Goal: Information Seeking & Learning: Learn about a topic

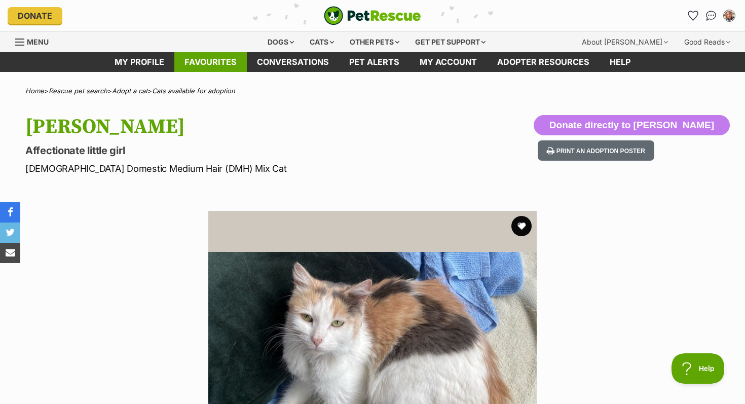
click at [226, 60] on link "Favourites" at bounding box center [210, 62] width 73 height 20
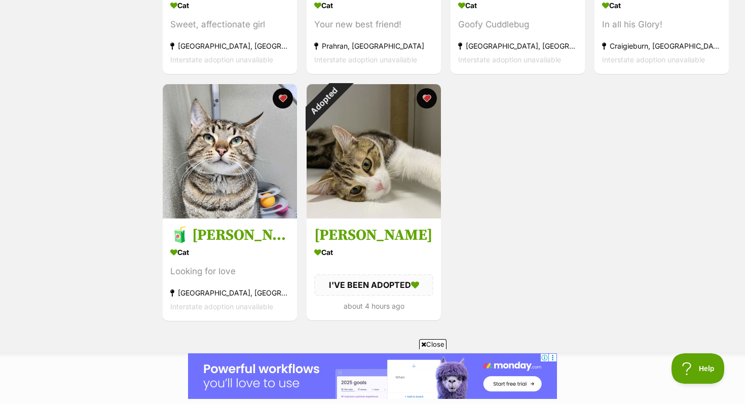
scroll to position [371, 0]
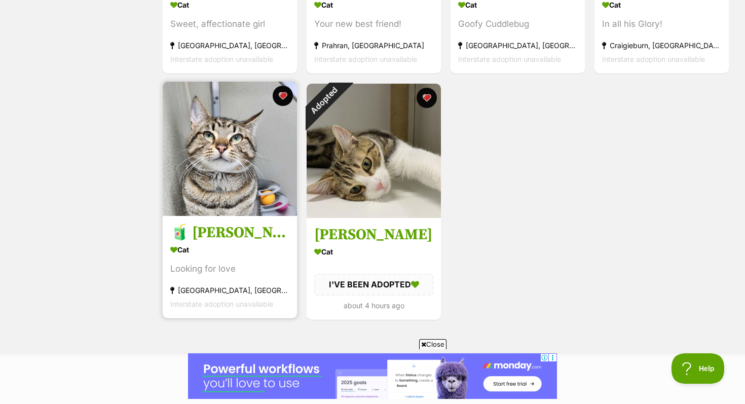
click at [205, 181] on img at bounding box center [230, 149] width 134 height 134
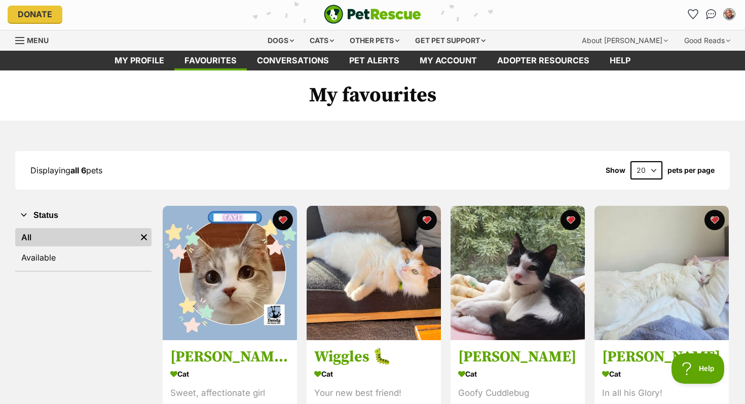
scroll to position [0, 0]
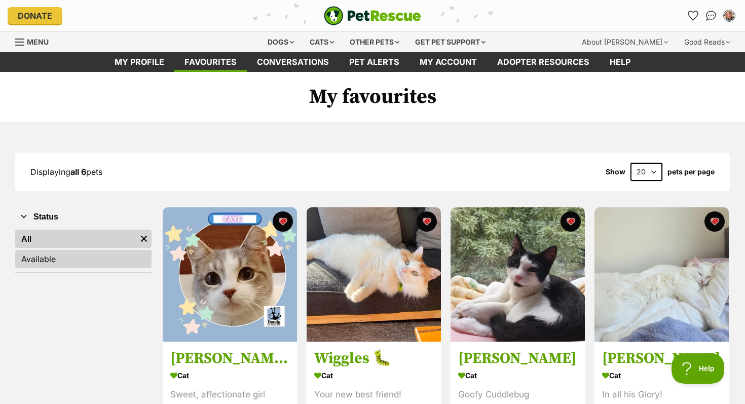
click at [84, 259] on link "Available" at bounding box center [83, 259] width 136 height 18
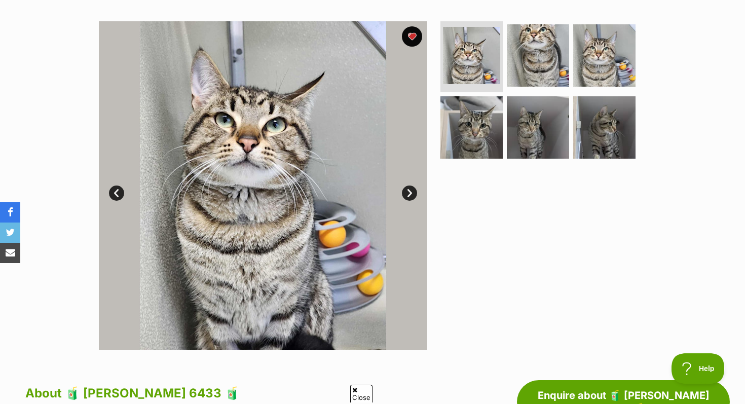
click at [408, 191] on link "Next" at bounding box center [409, 193] width 15 height 15
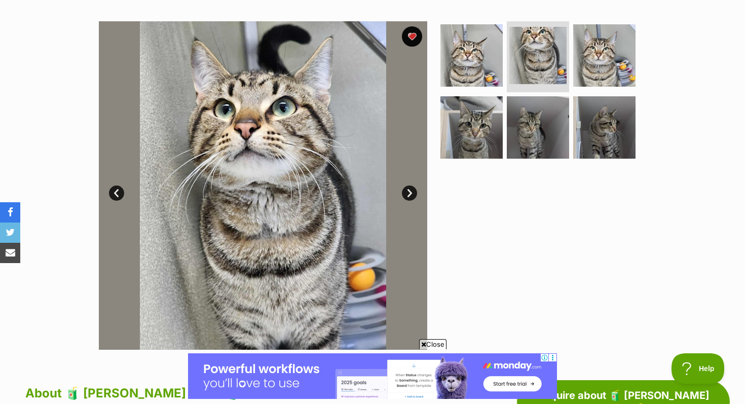
click at [408, 191] on link "Next" at bounding box center [409, 193] width 15 height 15
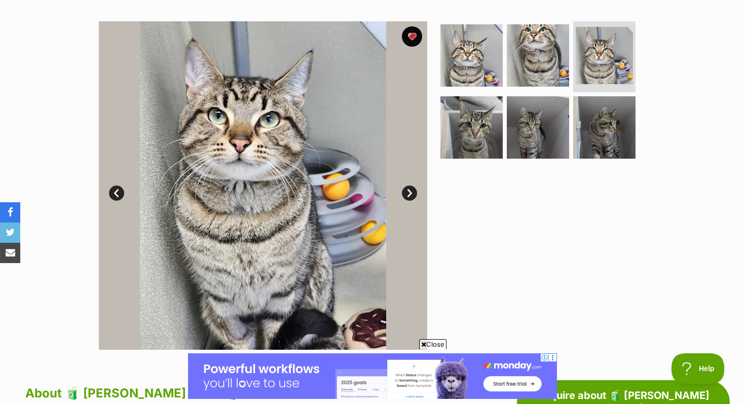
click at [408, 191] on link "Next" at bounding box center [409, 193] width 15 height 15
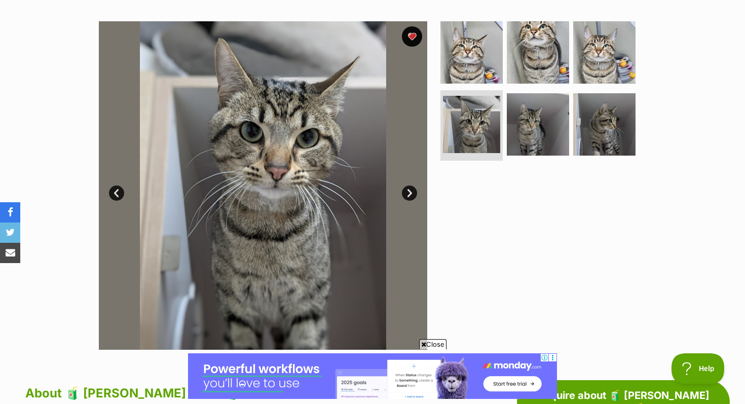
click at [408, 191] on link "Next" at bounding box center [409, 193] width 15 height 15
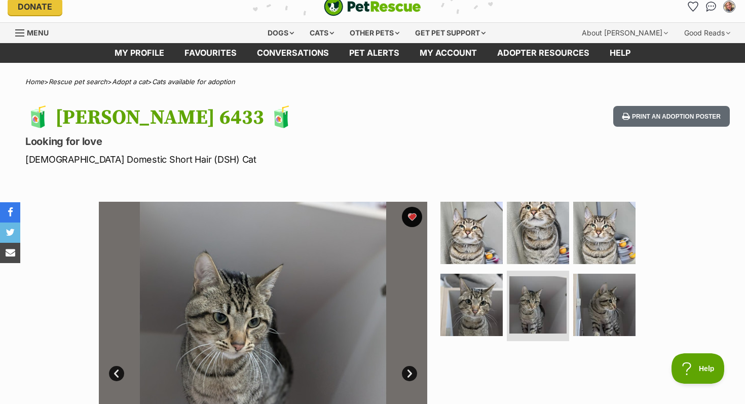
scroll to position [9, 0]
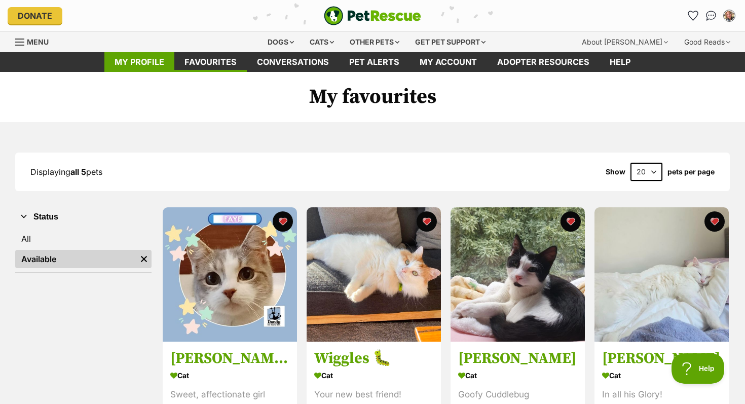
click at [153, 62] on link "My profile" at bounding box center [139, 62] width 70 height 20
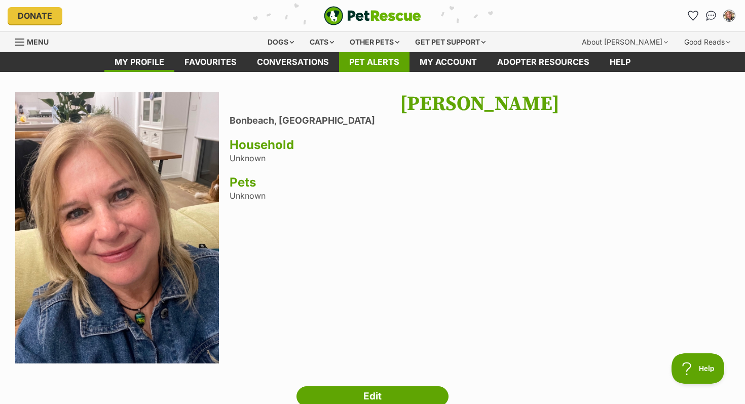
click at [395, 59] on link "Pet alerts" at bounding box center [374, 62] width 70 height 20
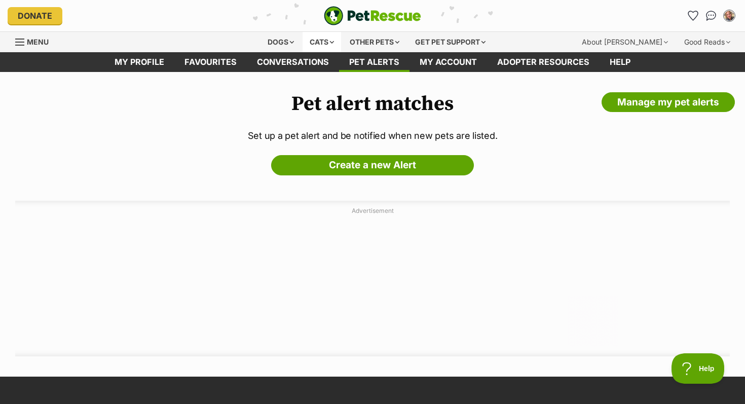
click at [318, 40] on div "Cats" at bounding box center [322, 42] width 39 height 20
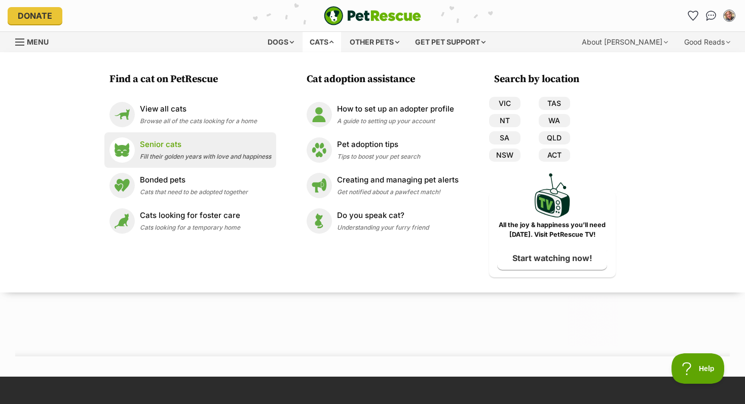
click at [166, 145] on p "Senior cats" at bounding box center [205, 145] width 131 height 12
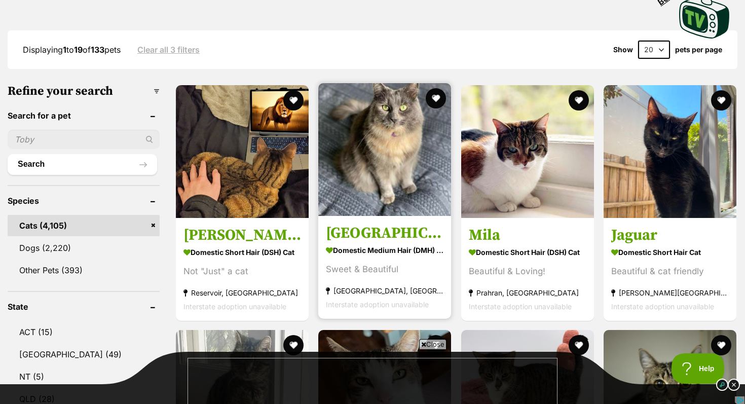
scroll to position [245, 0]
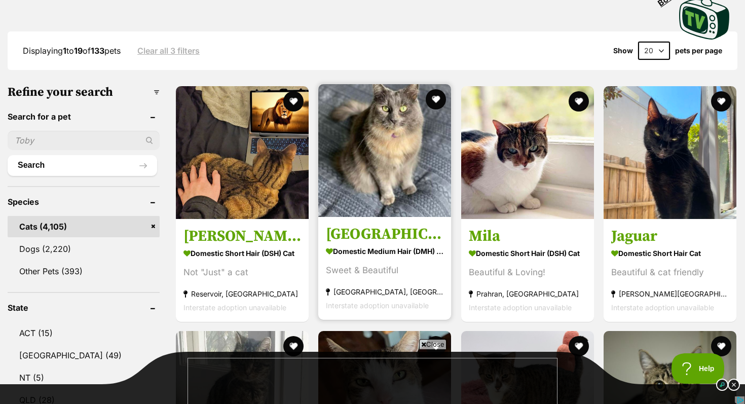
click at [381, 152] on img at bounding box center [384, 150] width 133 height 133
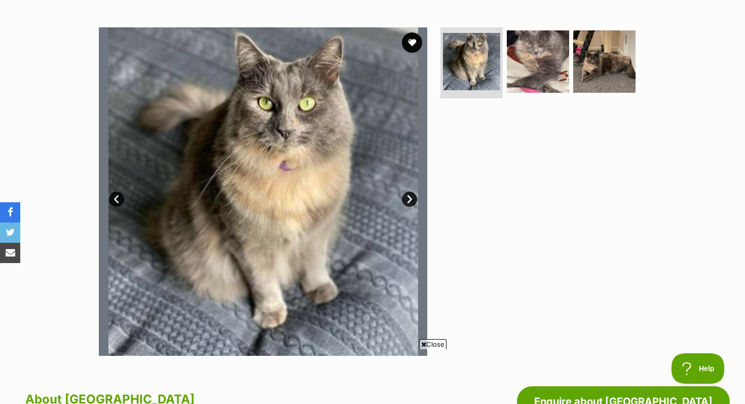
scroll to position [176, 0]
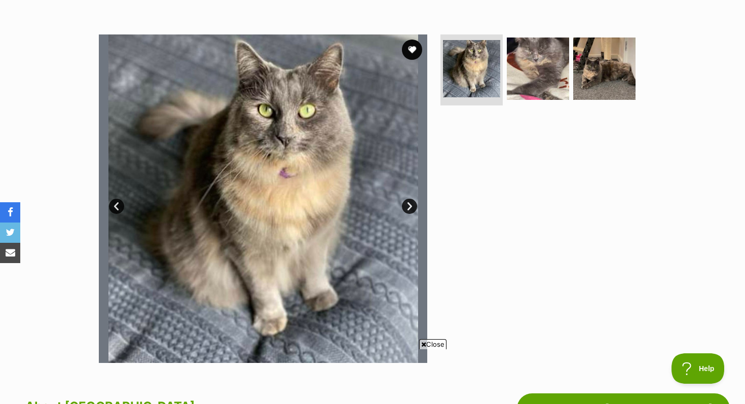
click at [412, 204] on link "Next" at bounding box center [409, 206] width 15 height 15
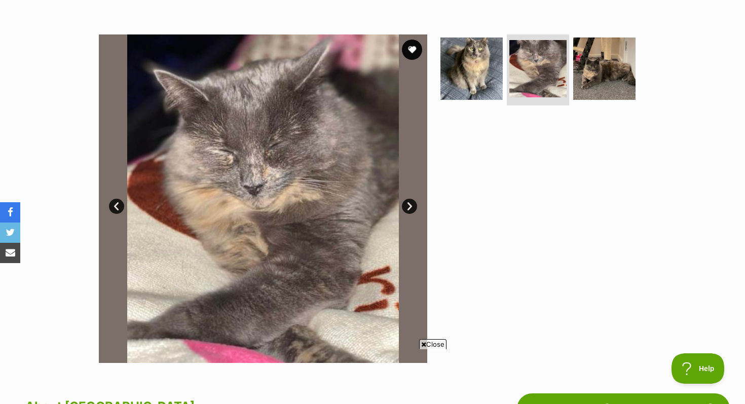
click at [412, 204] on link "Next" at bounding box center [409, 206] width 15 height 15
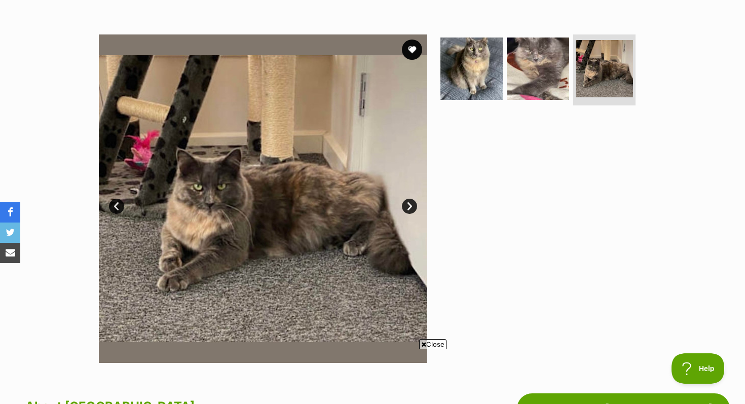
click at [413, 203] on link "Next" at bounding box center [409, 206] width 15 height 15
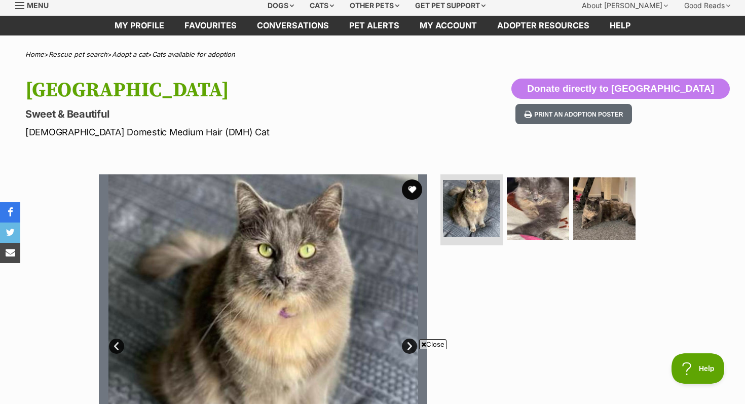
scroll to position [0, 0]
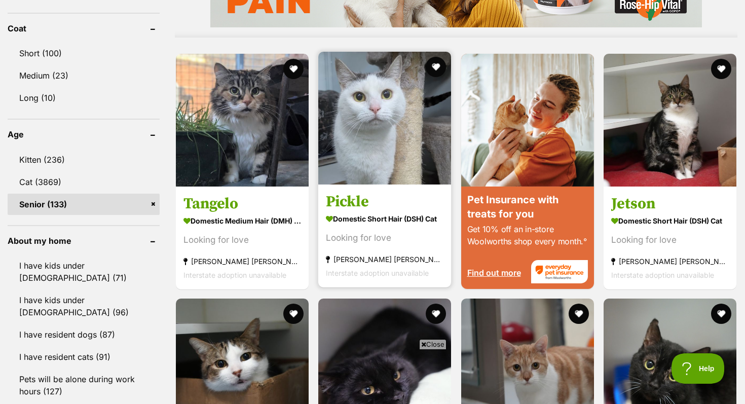
scroll to position [946, 0]
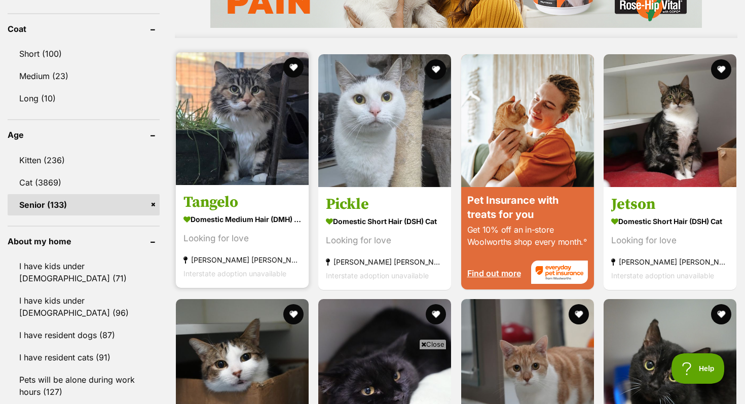
click at [278, 150] on img at bounding box center [242, 118] width 133 height 133
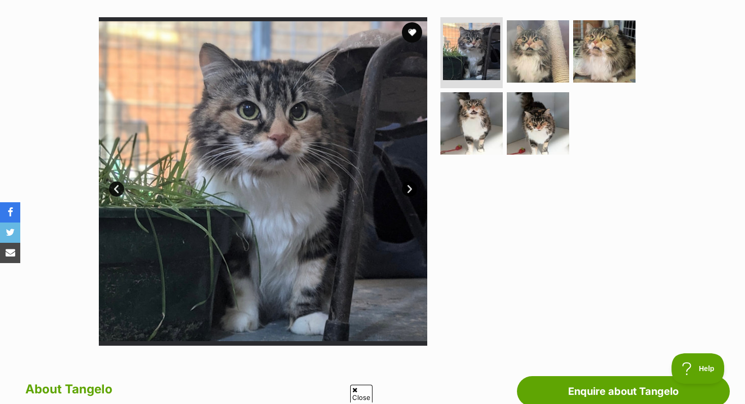
click at [406, 191] on link "Next" at bounding box center [409, 189] width 15 height 15
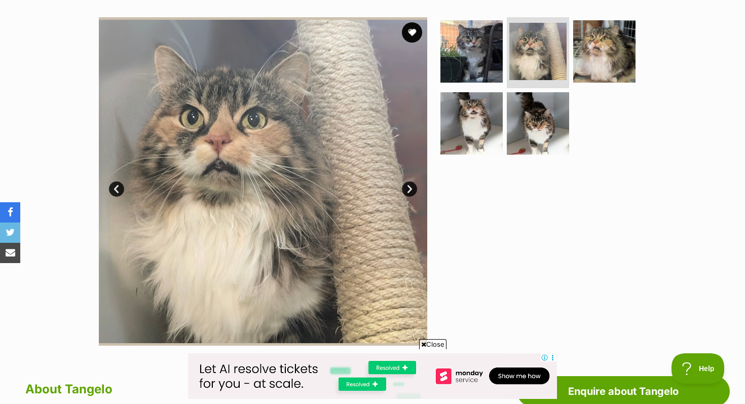
click at [406, 191] on link "Next" at bounding box center [409, 189] width 15 height 15
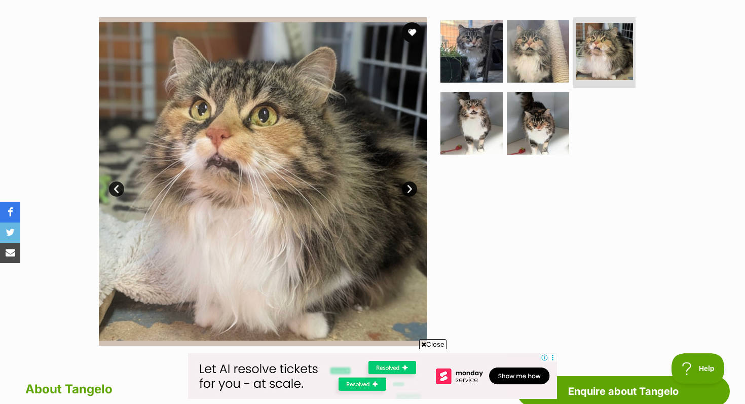
click at [406, 191] on link "Next" at bounding box center [409, 189] width 15 height 15
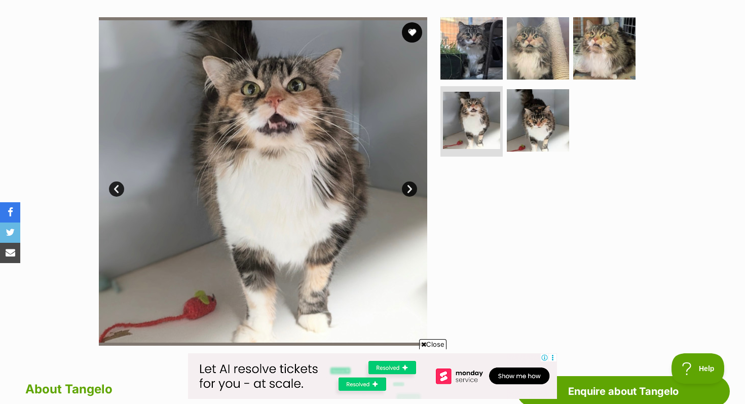
click at [406, 192] on link "Next" at bounding box center [409, 189] width 15 height 15
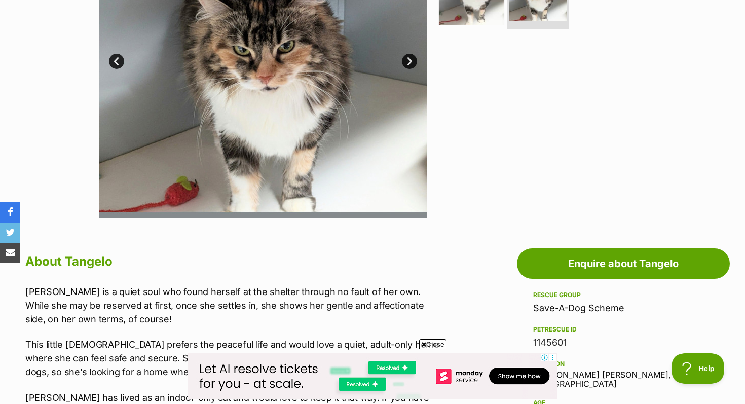
scroll to position [317, 0]
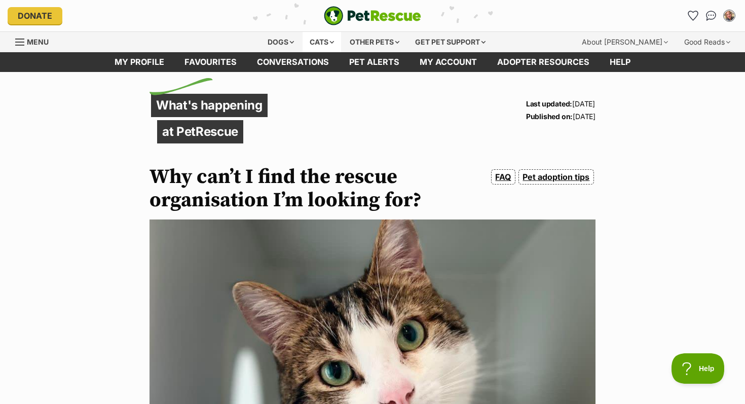
click at [317, 40] on div "Cats" at bounding box center [322, 42] width 39 height 20
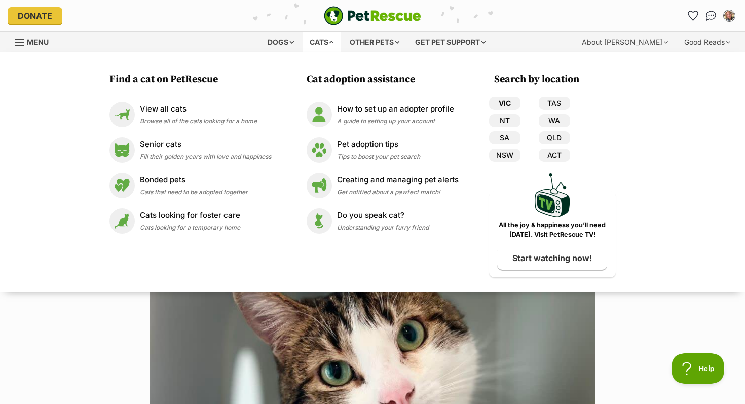
click at [503, 101] on link "VIC" at bounding box center [504, 103] width 31 height 13
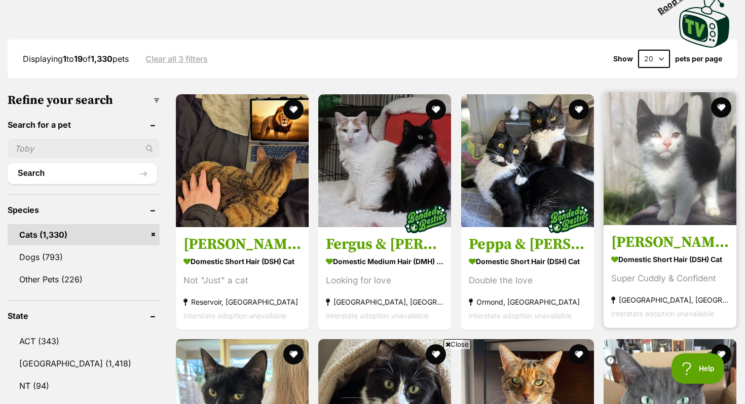
click at [647, 181] on img at bounding box center [670, 158] width 133 height 133
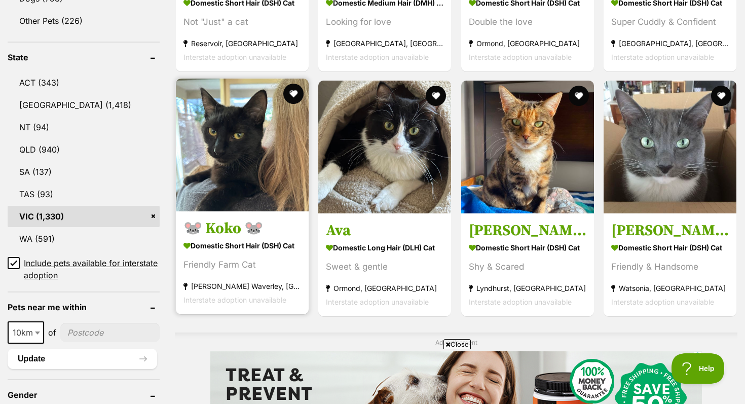
scroll to position [497, 0]
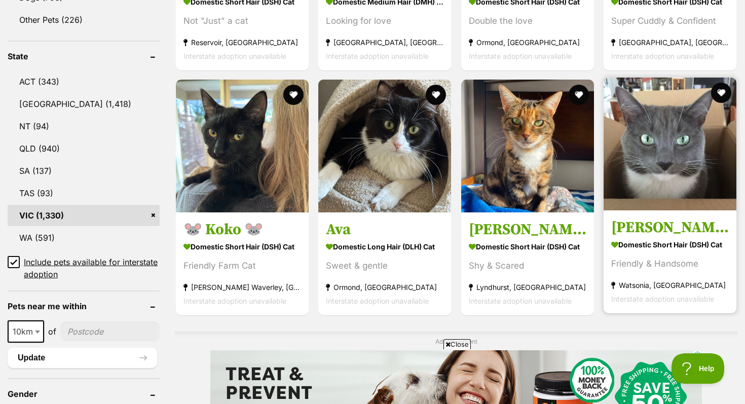
click at [641, 170] on img at bounding box center [670, 144] width 133 height 133
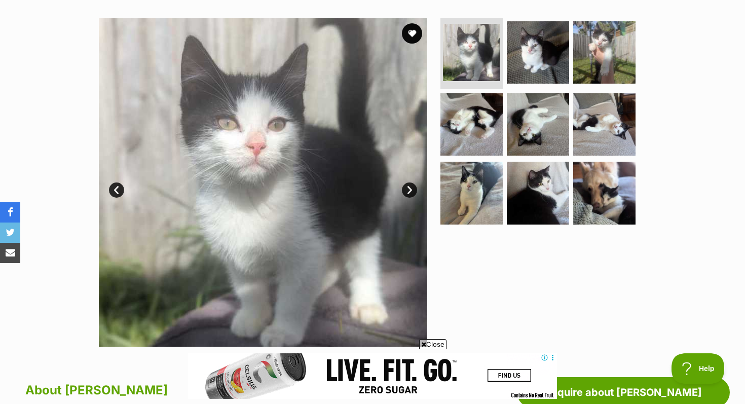
scroll to position [191, 0]
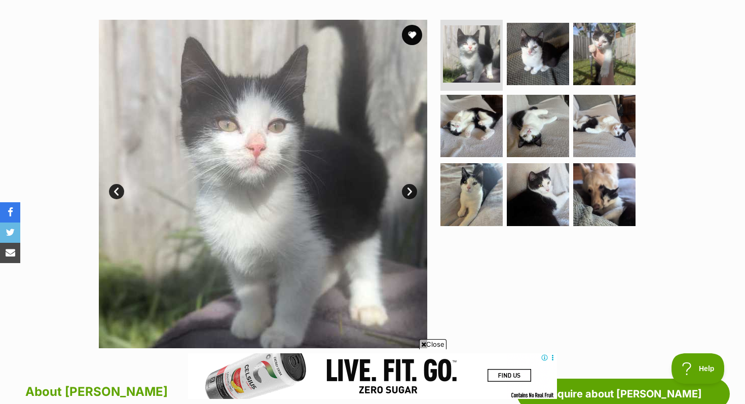
click at [412, 192] on link "Next" at bounding box center [409, 191] width 15 height 15
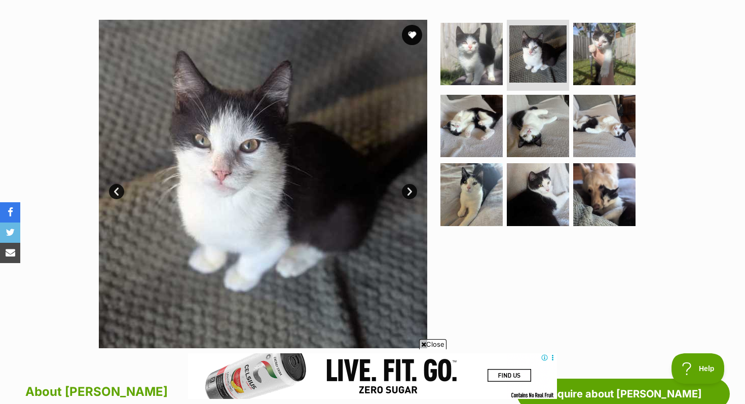
click at [412, 192] on link "Next" at bounding box center [409, 191] width 15 height 15
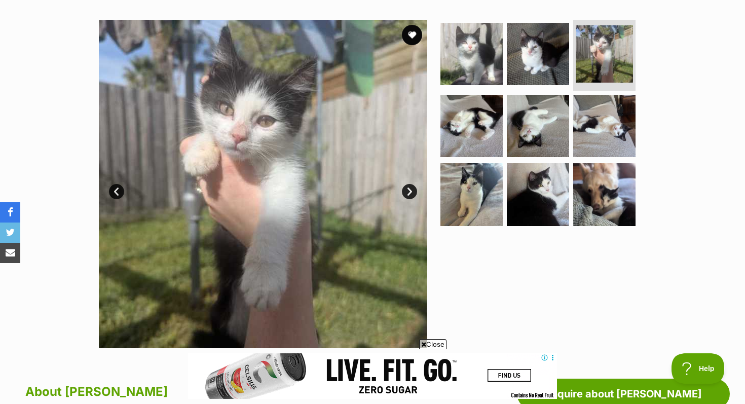
click at [412, 191] on link "Next" at bounding box center [409, 191] width 15 height 15
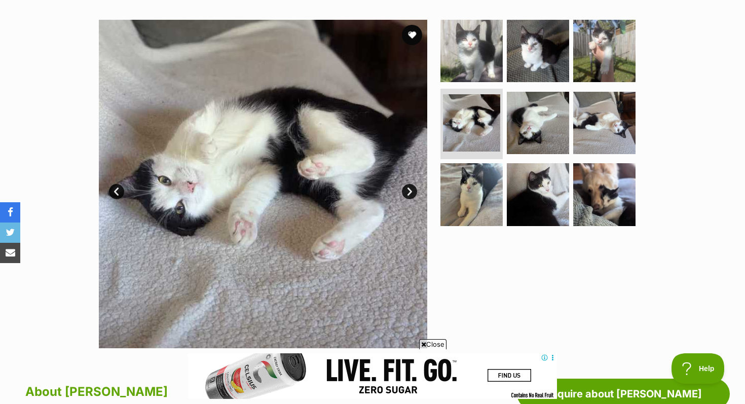
click at [412, 191] on link "Next" at bounding box center [409, 191] width 15 height 15
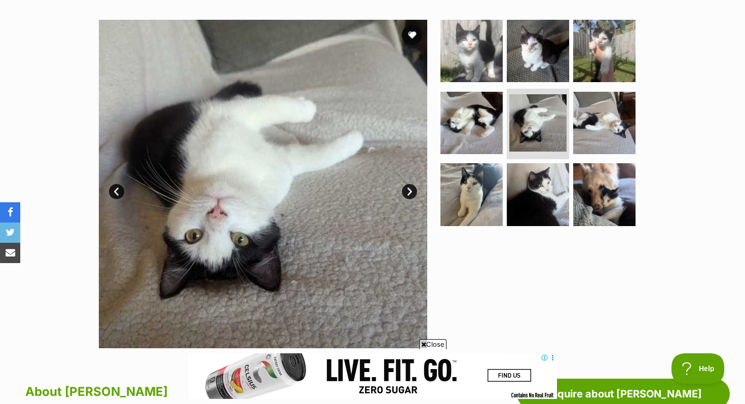
click at [412, 191] on link "Next" at bounding box center [409, 191] width 15 height 15
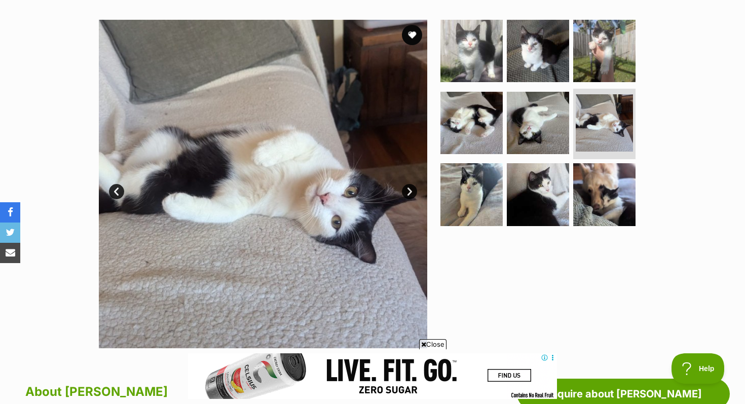
click at [412, 190] on link "Next" at bounding box center [409, 191] width 15 height 15
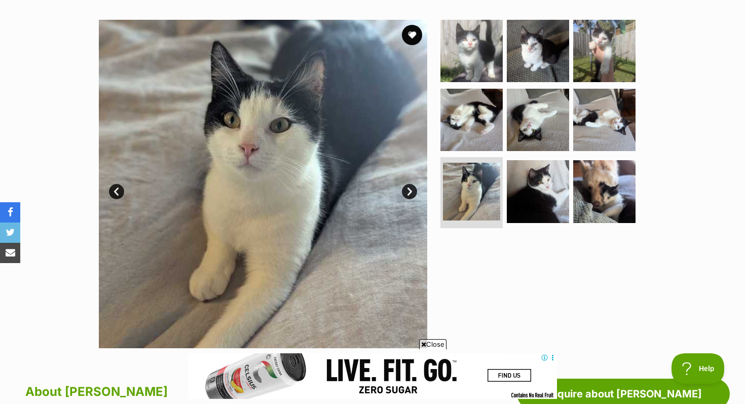
click at [412, 190] on link "Next" at bounding box center [409, 191] width 15 height 15
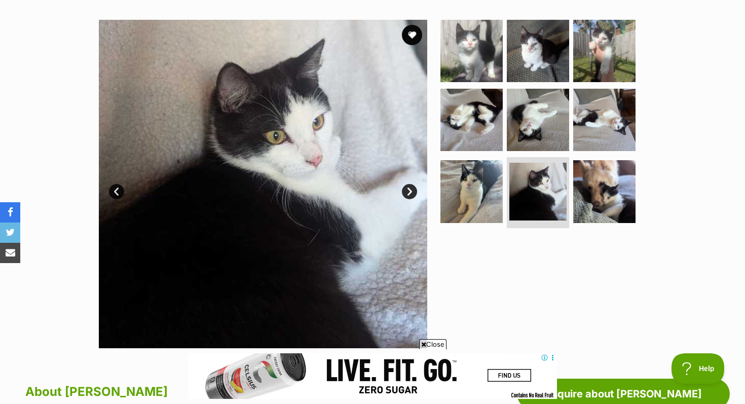
click at [412, 190] on link "Next" at bounding box center [409, 191] width 15 height 15
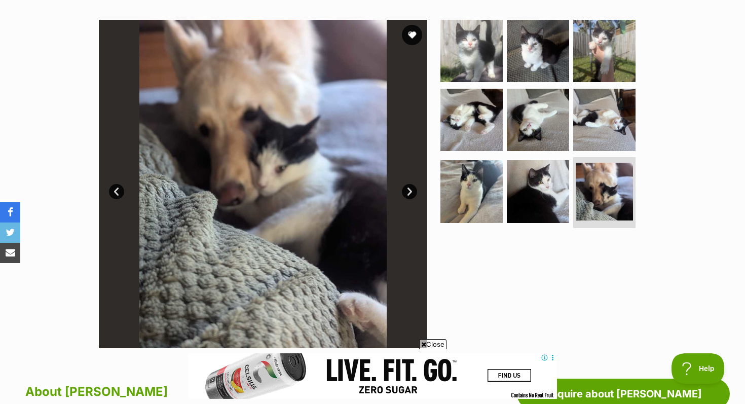
click at [411, 193] on link "Next" at bounding box center [409, 191] width 15 height 15
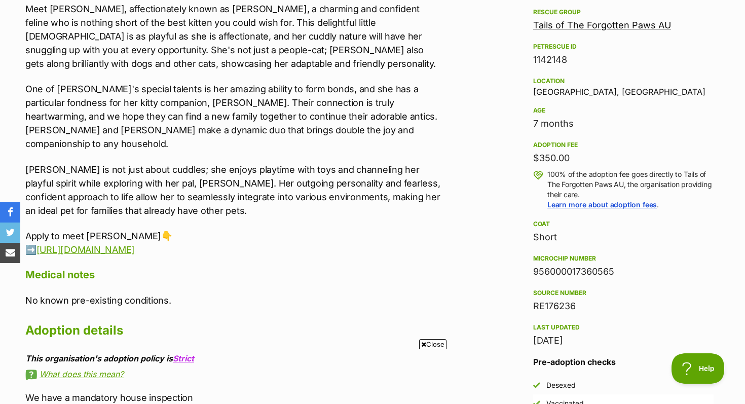
scroll to position [0, 0]
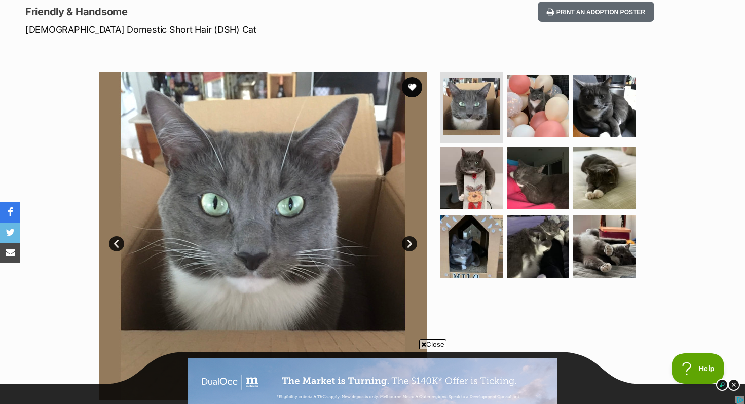
click at [407, 241] on link "Next" at bounding box center [409, 243] width 15 height 15
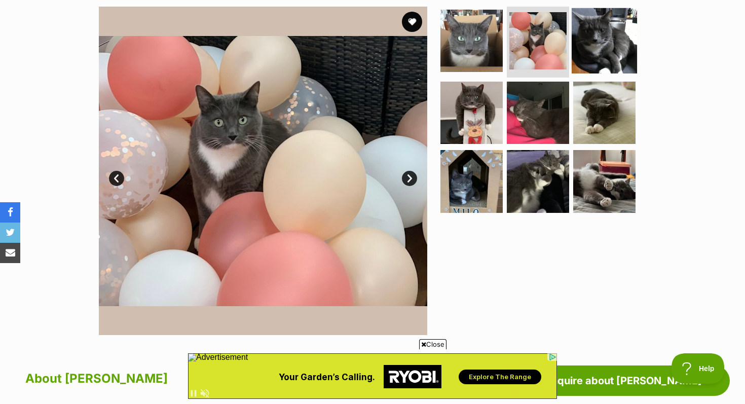
click at [595, 39] on img at bounding box center [604, 40] width 65 height 65
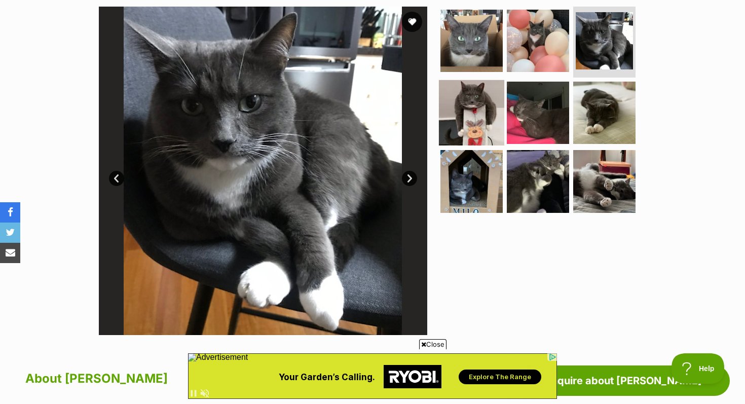
click at [475, 118] on img at bounding box center [471, 112] width 65 height 65
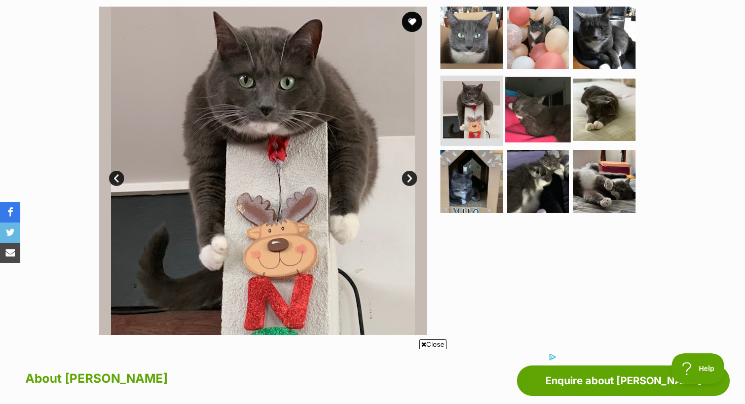
click at [524, 109] on img at bounding box center [538, 109] width 65 height 65
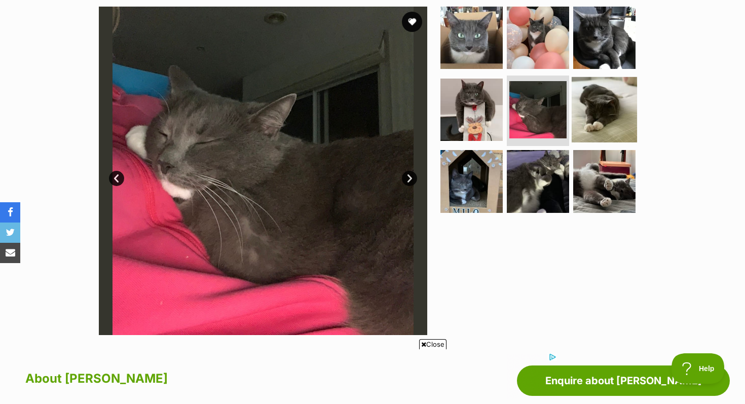
click at [630, 103] on img at bounding box center [604, 109] width 65 height 65
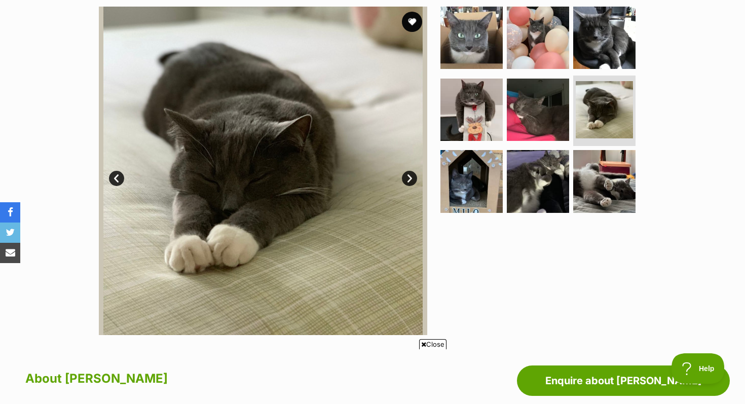
click at [410, 177] on link "Next" at bounding box center [409, 178] width 15 height 15
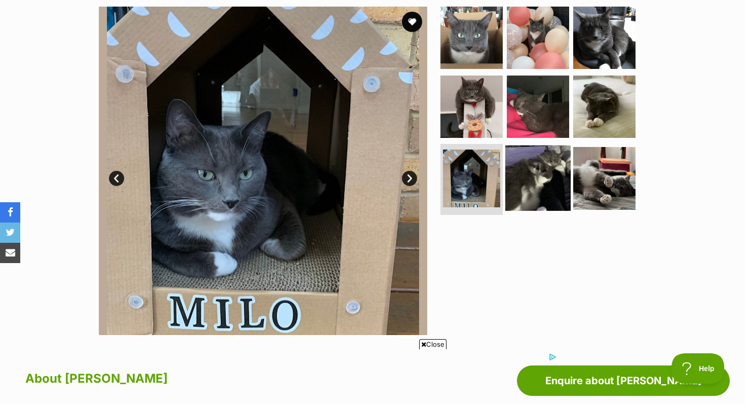
click at [522, 166] on img at bounding box center [538, 178] width 65 height 65
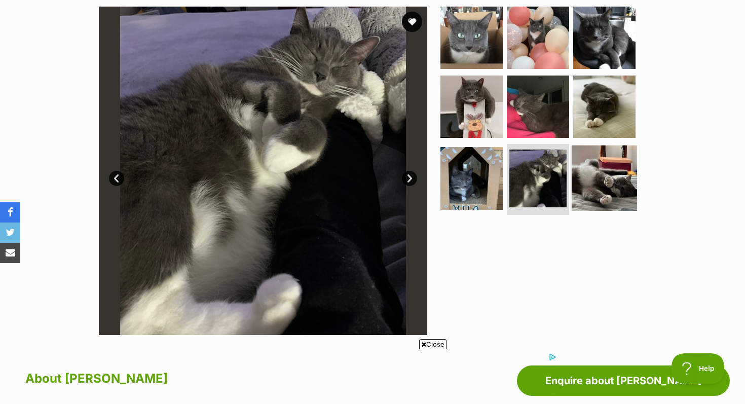
click at [608, 181] on img at bounding box center [604, 178] width 65 height 65
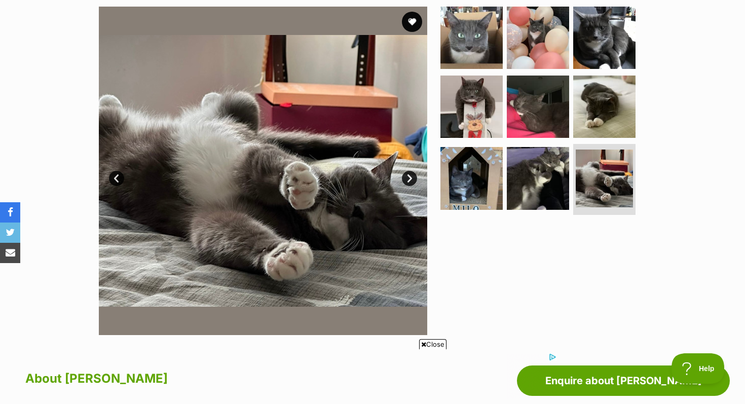
click at [409, 175] on link "Next" at bounding box center [409, 178] width 15 height 15
